Goal: Use online tool/utility: Utilize a website feature to perform a specific function

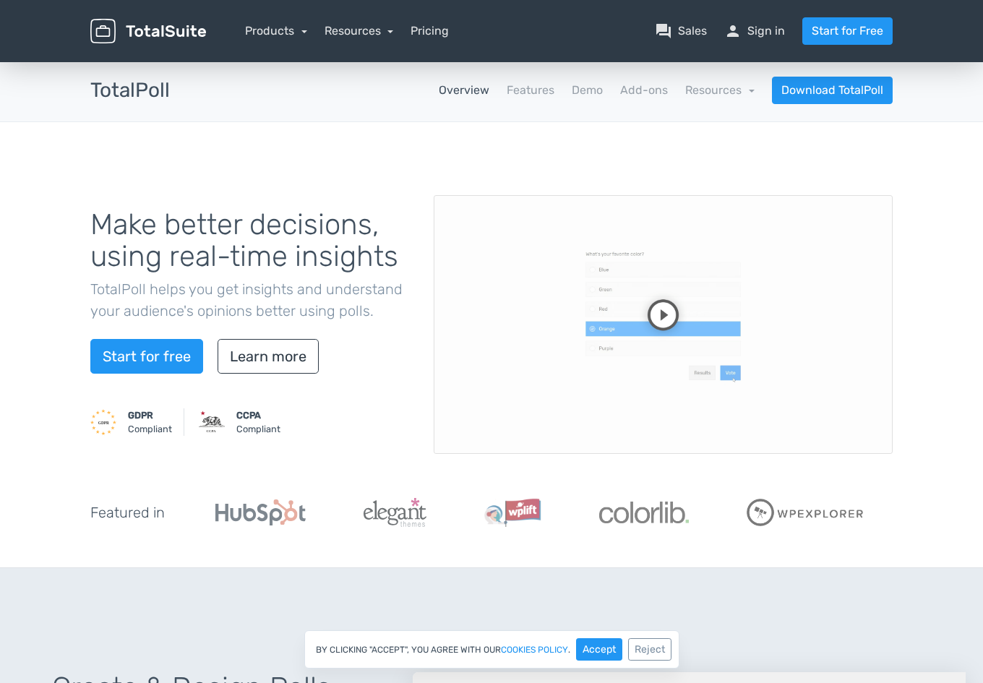
click at [662, 309] on video at bounding box center [663, 324] width 459 height 259
click at [595, 85] on link "Demo" at bounding box center [587, 90] width 31 height 17
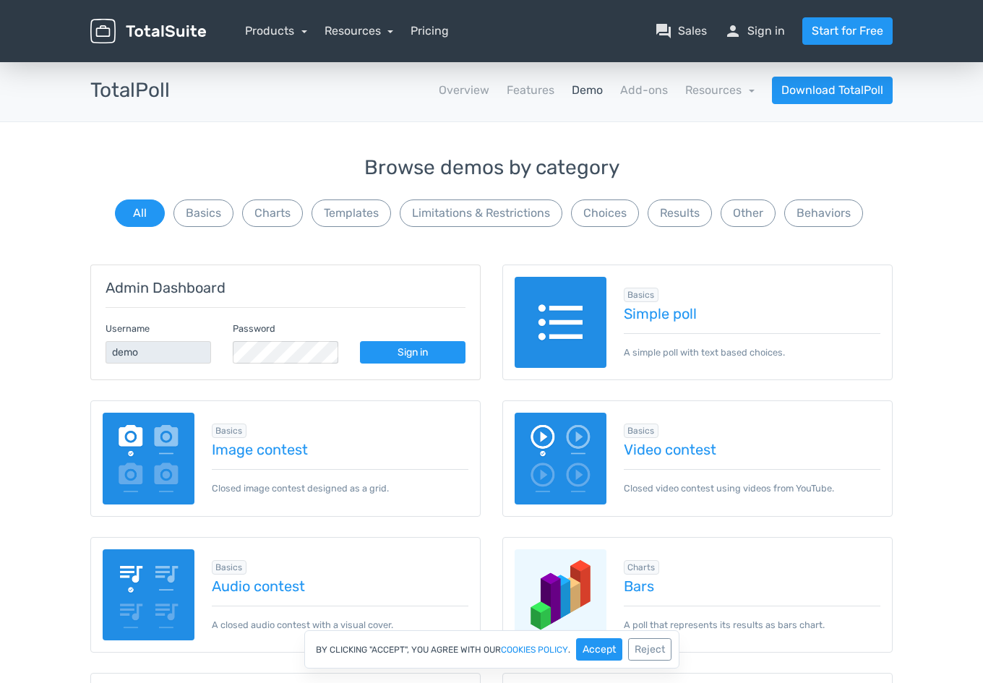
click at [580, 319] on img at bounding box center [561, 323] width 92 height 92
click at [565, 311] on img at bounding box center [561, 323] width 92 height 92
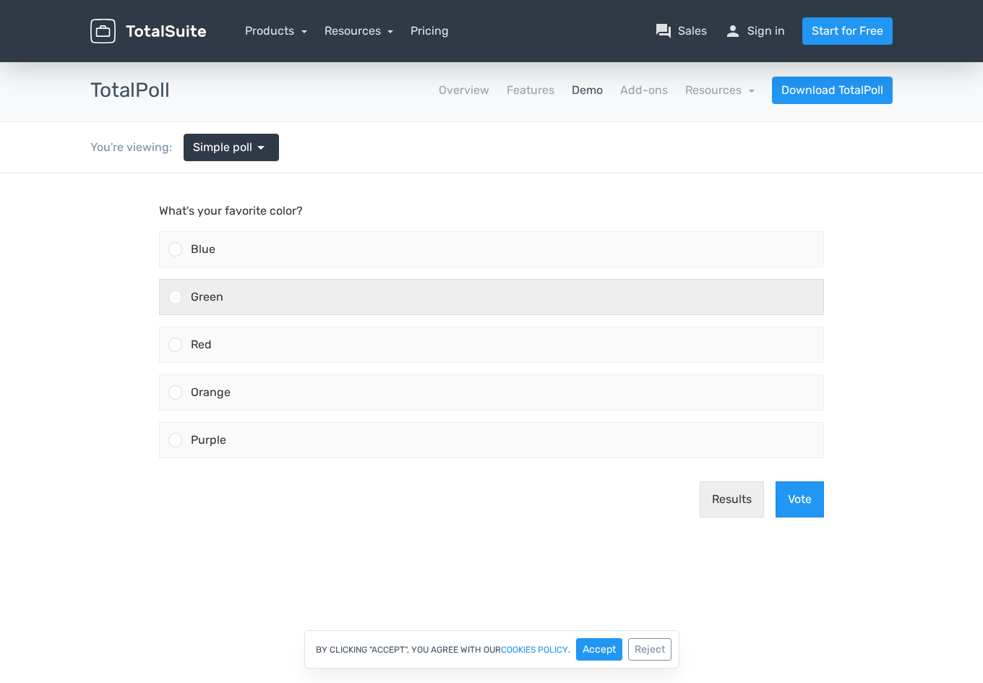
click at [200, 304] on div "Green" at bounding box center [502, 297] width 641 height 35
click at [176, 297] on input "Green" at bounding box center [176, 297] width 0 height 0
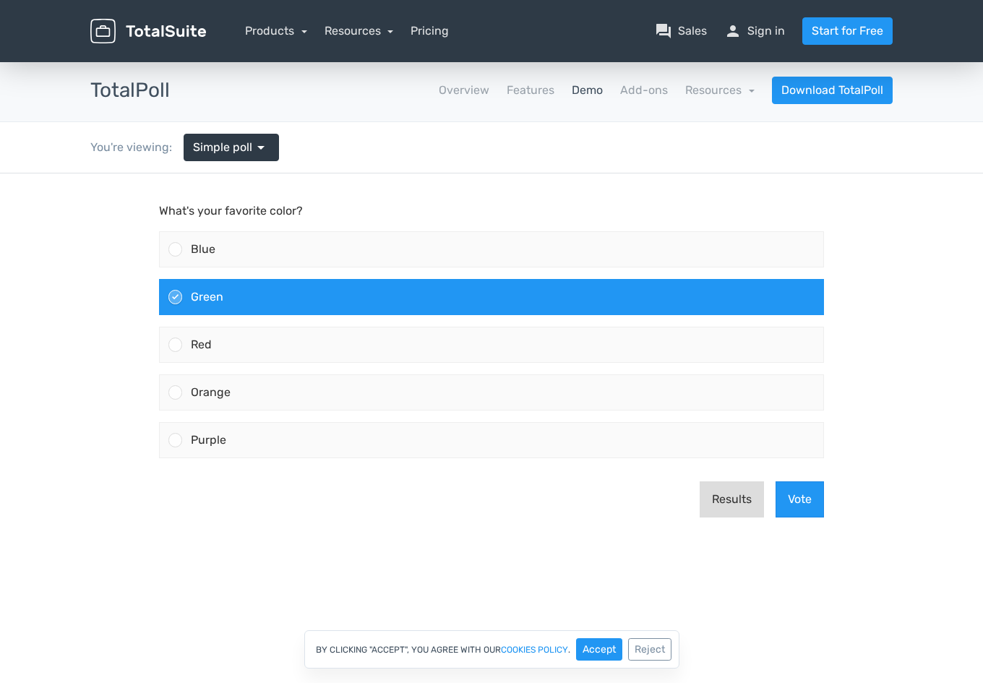
click at [736, 501] on button "Results" at bounding box center [732, 499] width 64 height 36
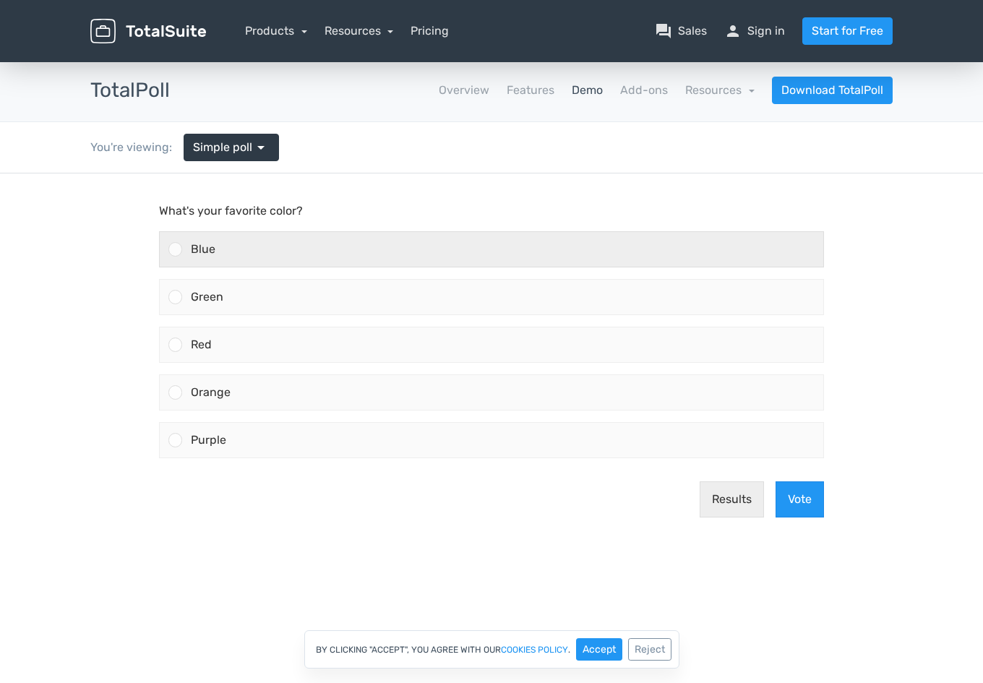
click at [253, 255] on div "Blue" at bounding box center [502, 249] width 641 height 35
click at [176, 249] on input "Blue" at bounding box center [176, 249] width 0 height 0
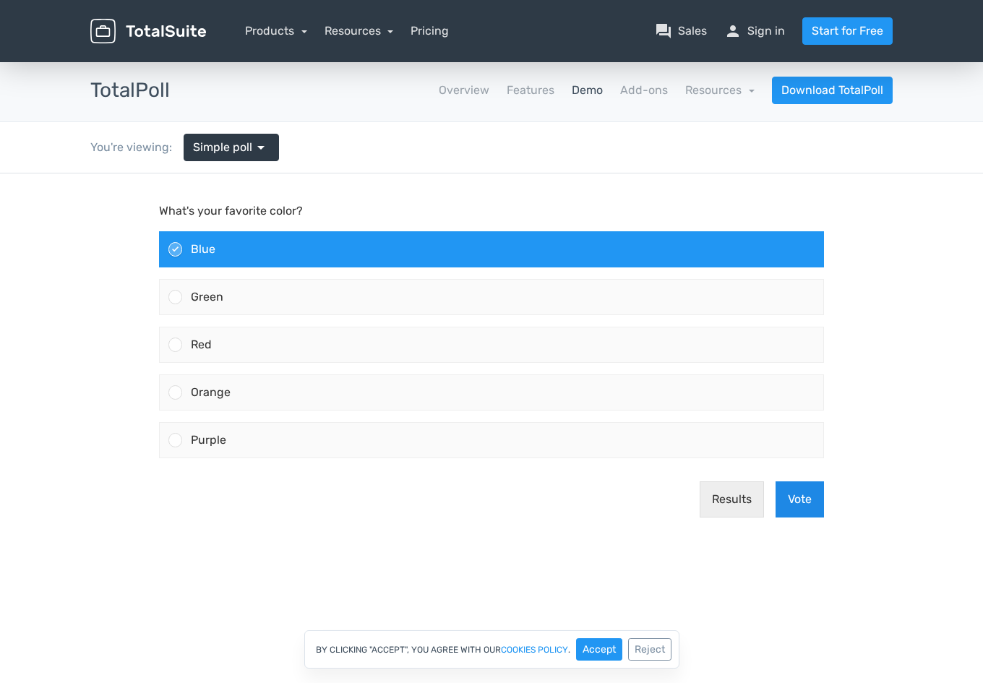
click at [804, 494] on button "Vote" at bounding box center [799, 499] width 48 height 36
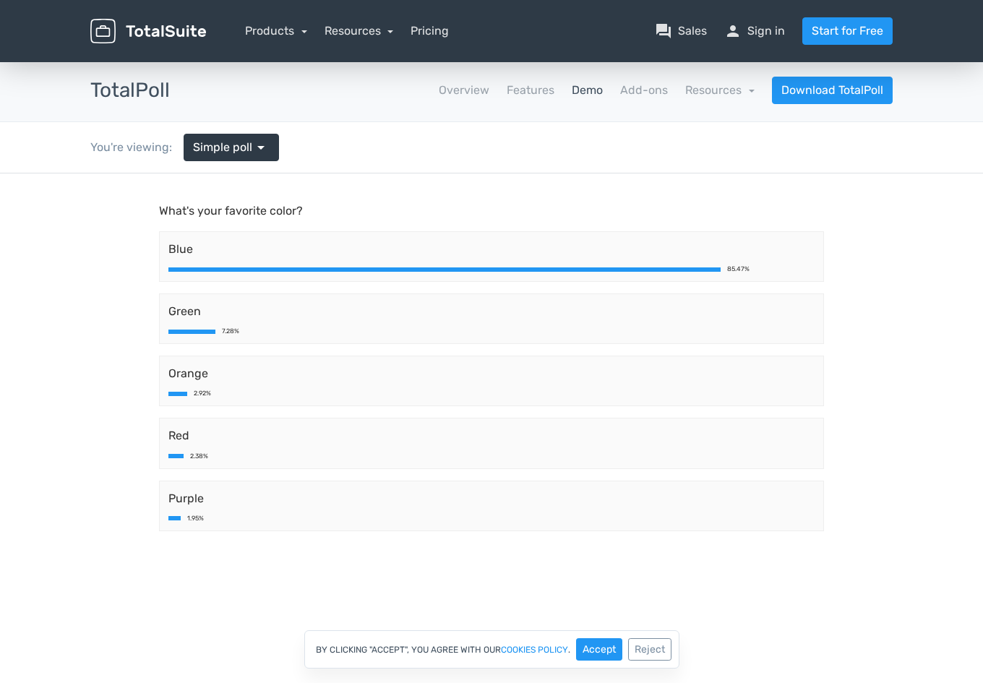
click at [646, 644] on button "Reject" at bounding box center [649, 649] width 43 height 22
